Goal: Task Accomplishment & Management: Use online tool/utility

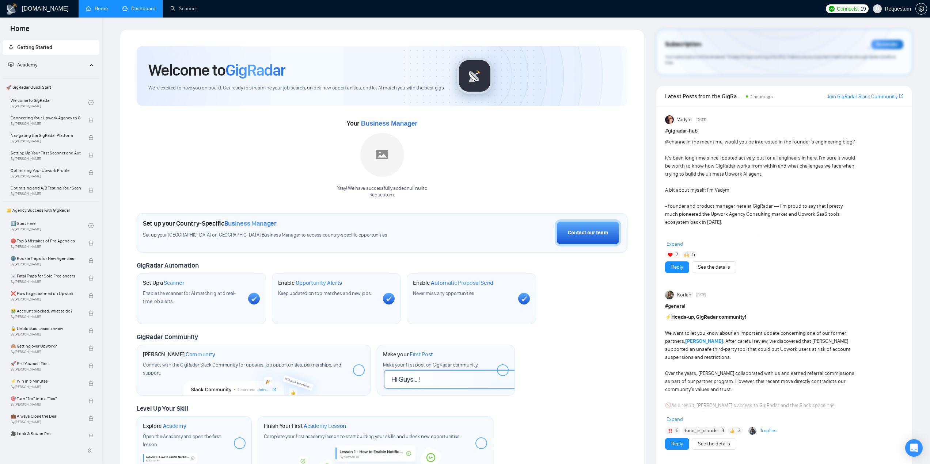
click at [134, 5] on link "Dashboard" at bounding box center [138, 8] width 33 height 6
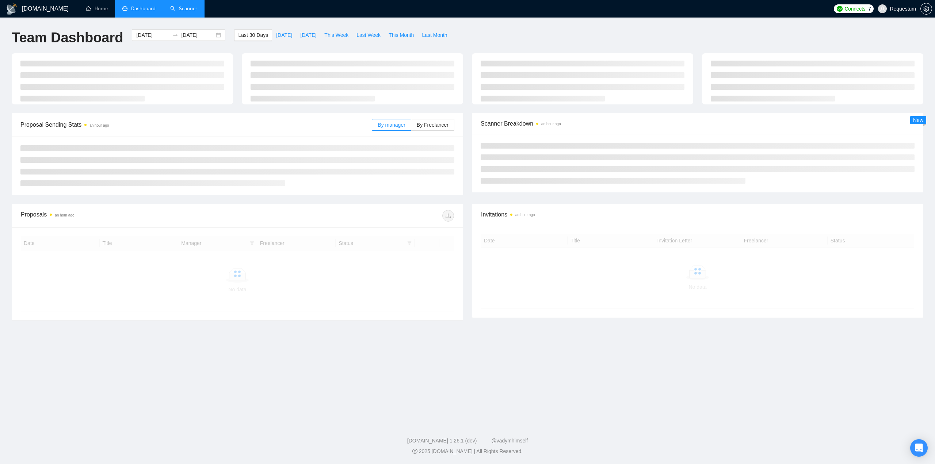
click at [180, 9] on link "Scanner" at bounding box center [183, 8] width 27 height 6
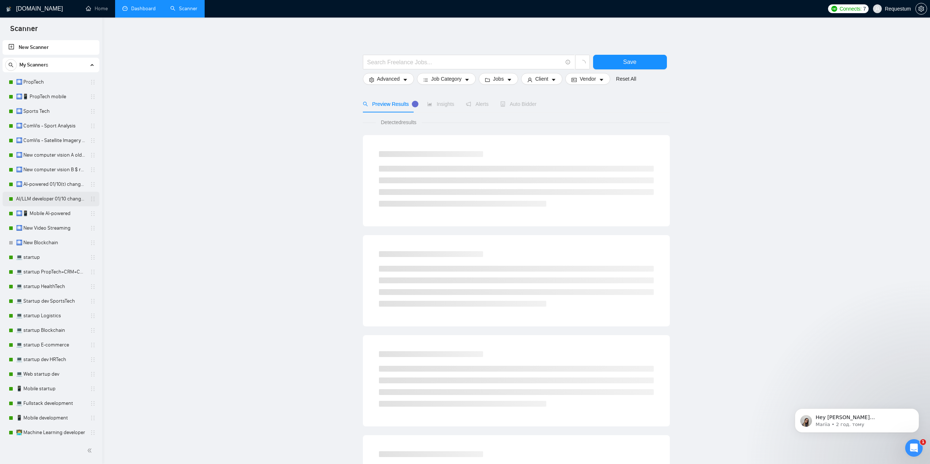
click at [36, 203] on link "AI/LLM developer 01/10 changed end" at bounding box center [50, 199] width 69 height 15
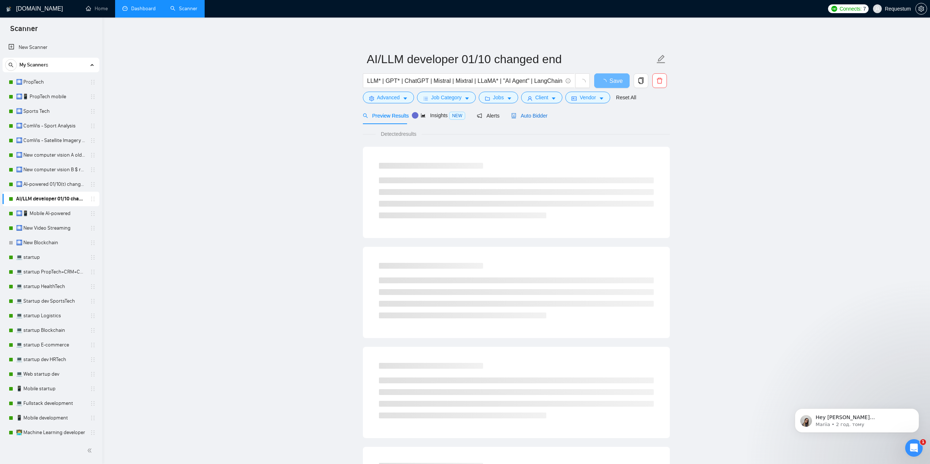
click at [530, 119] on div "Auto Bidder" at bounding box center [529, 116] width 36 height 8
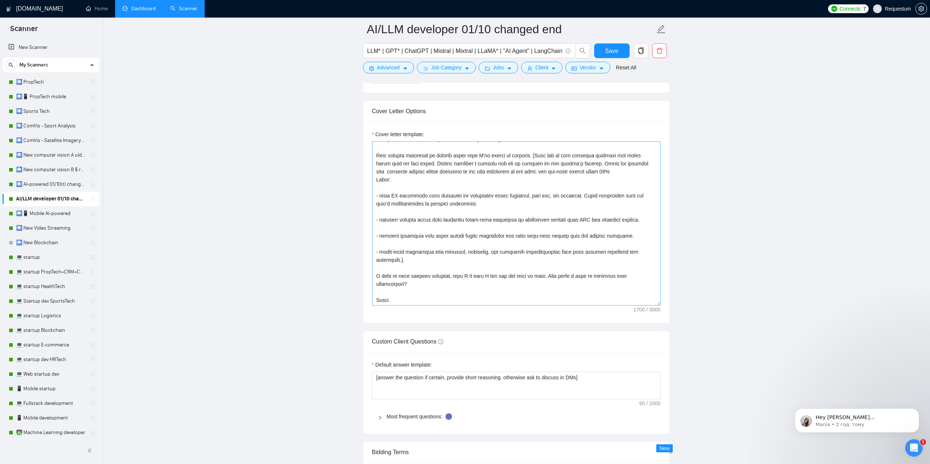
scroll to position [80, 0]
drag, startPoint x: 541, startPoint y: 275, endPoint x: 546, endPoint y: 281, distance: 8.8
click at [546, 281] on textarea "Cover letter template:" at bounding box center [516, 223] width 289 height 164
